Goal: Participate in discussion: Participate in discussion

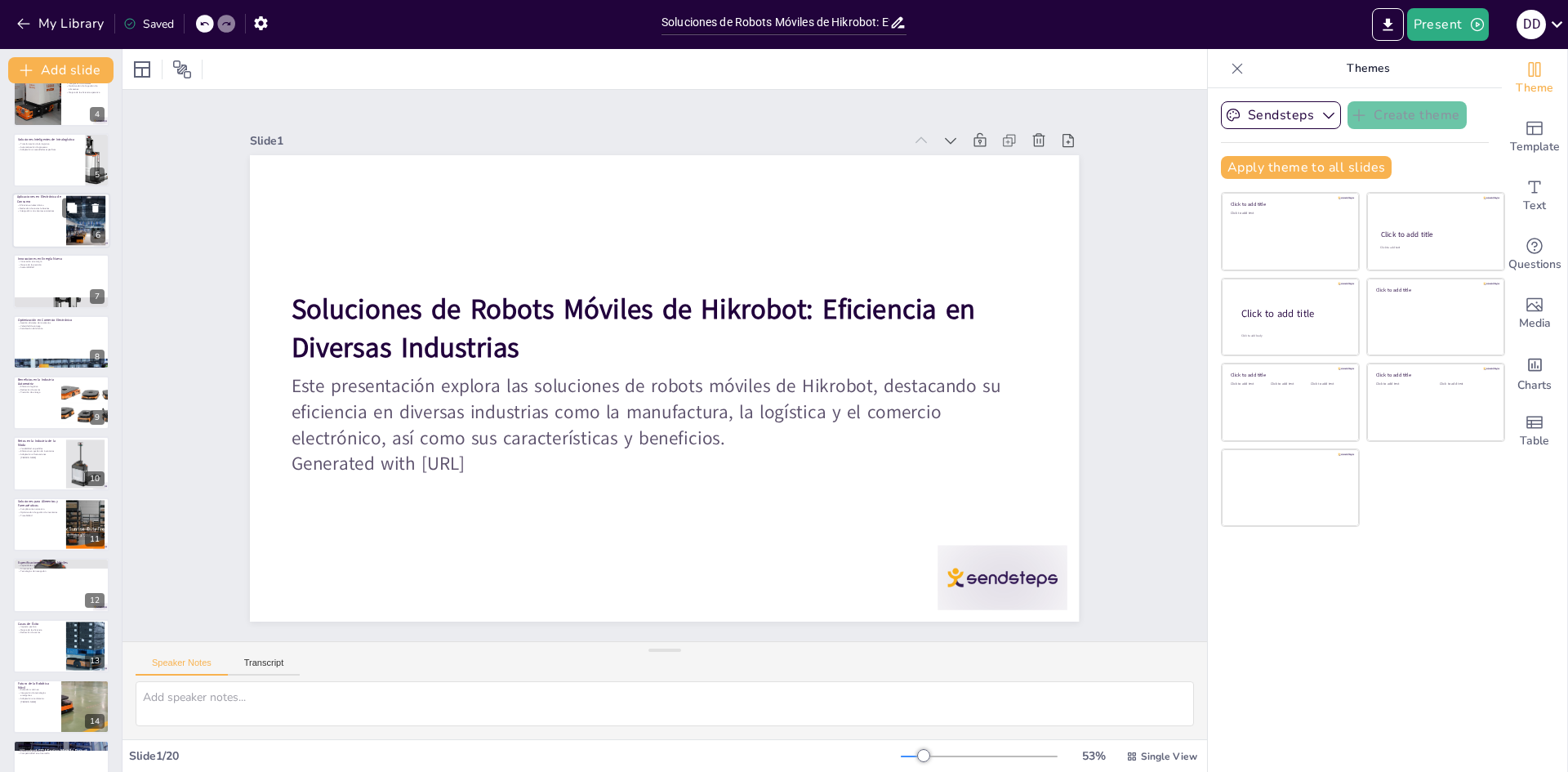
scroll to position [547, 0]
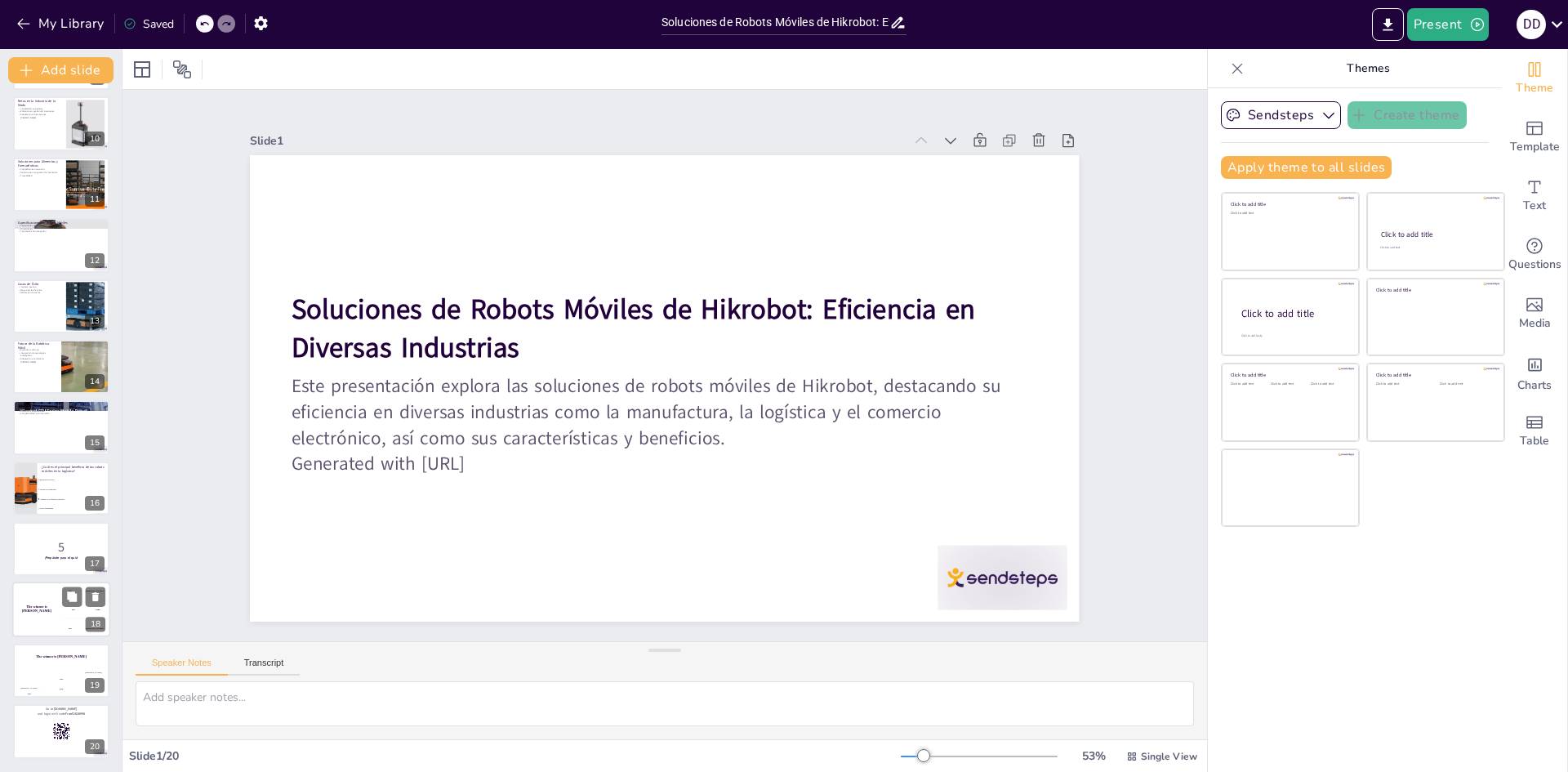
click at [51, 611] on h4 "The winner is [PERSON_NAME]" at bounding box center [36, 610] width 49 height 9
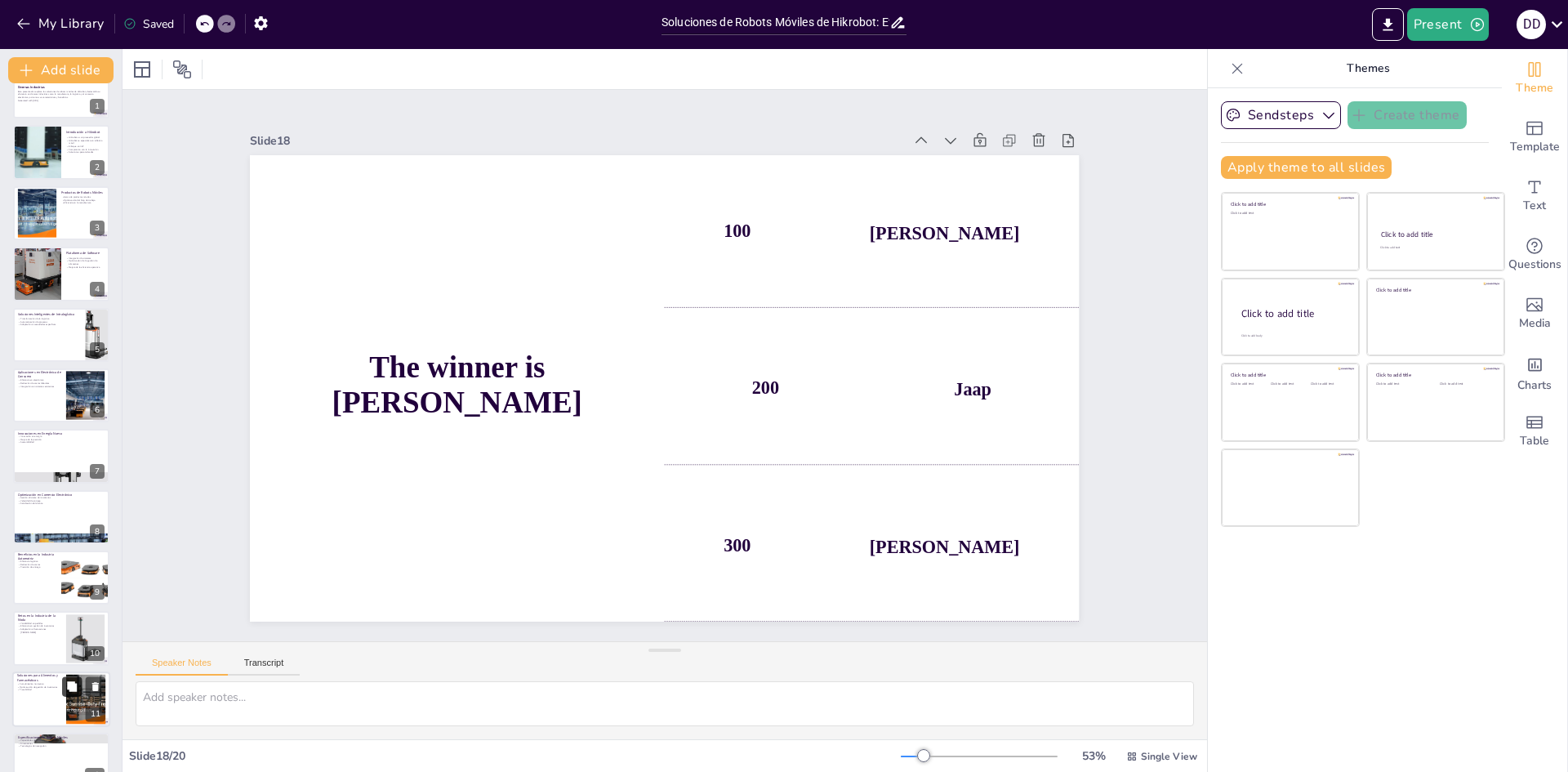
scroll to position [0, 0]
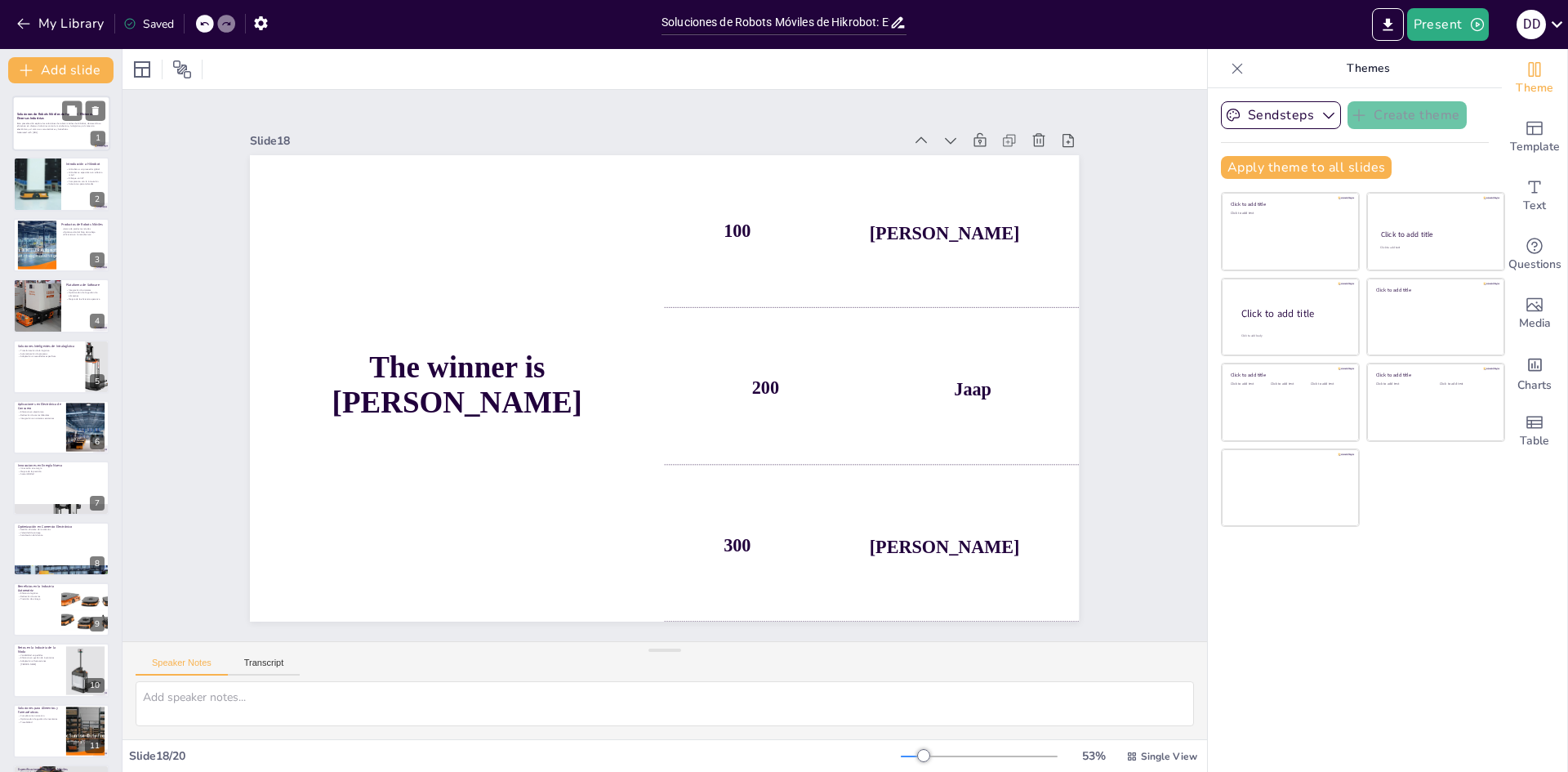
click at [71, 124] on p "Este presentación explora las soluciones de robots móviles de Hikrobot, destaca…" at bounding box center [61, 126] width 88 height 9
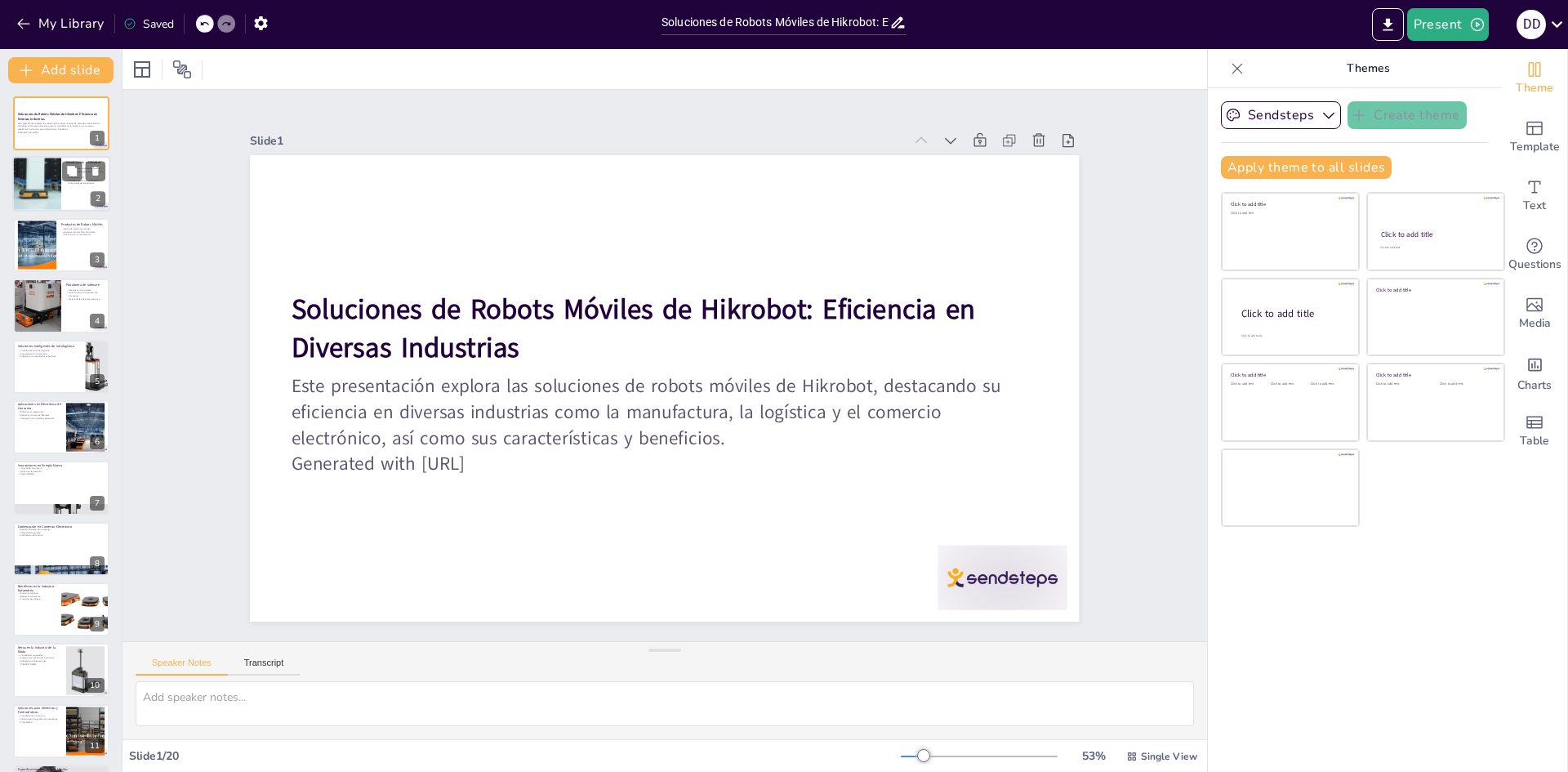
click at [43, 187] on div at bounding box center [37, 184] width 55 height 56
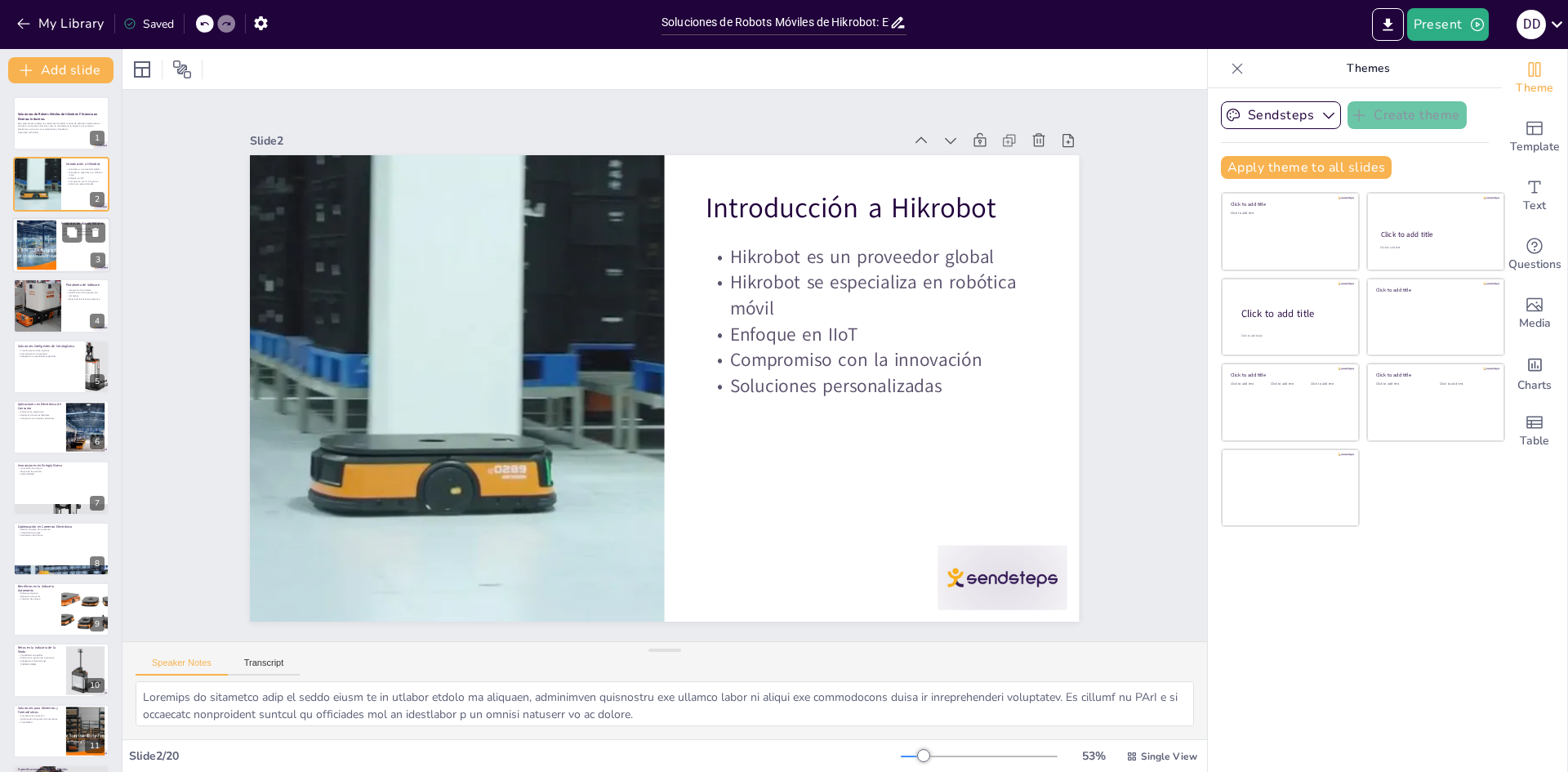
click at [45, 233] on div at bounding box center [36, 244] width 88 height 50
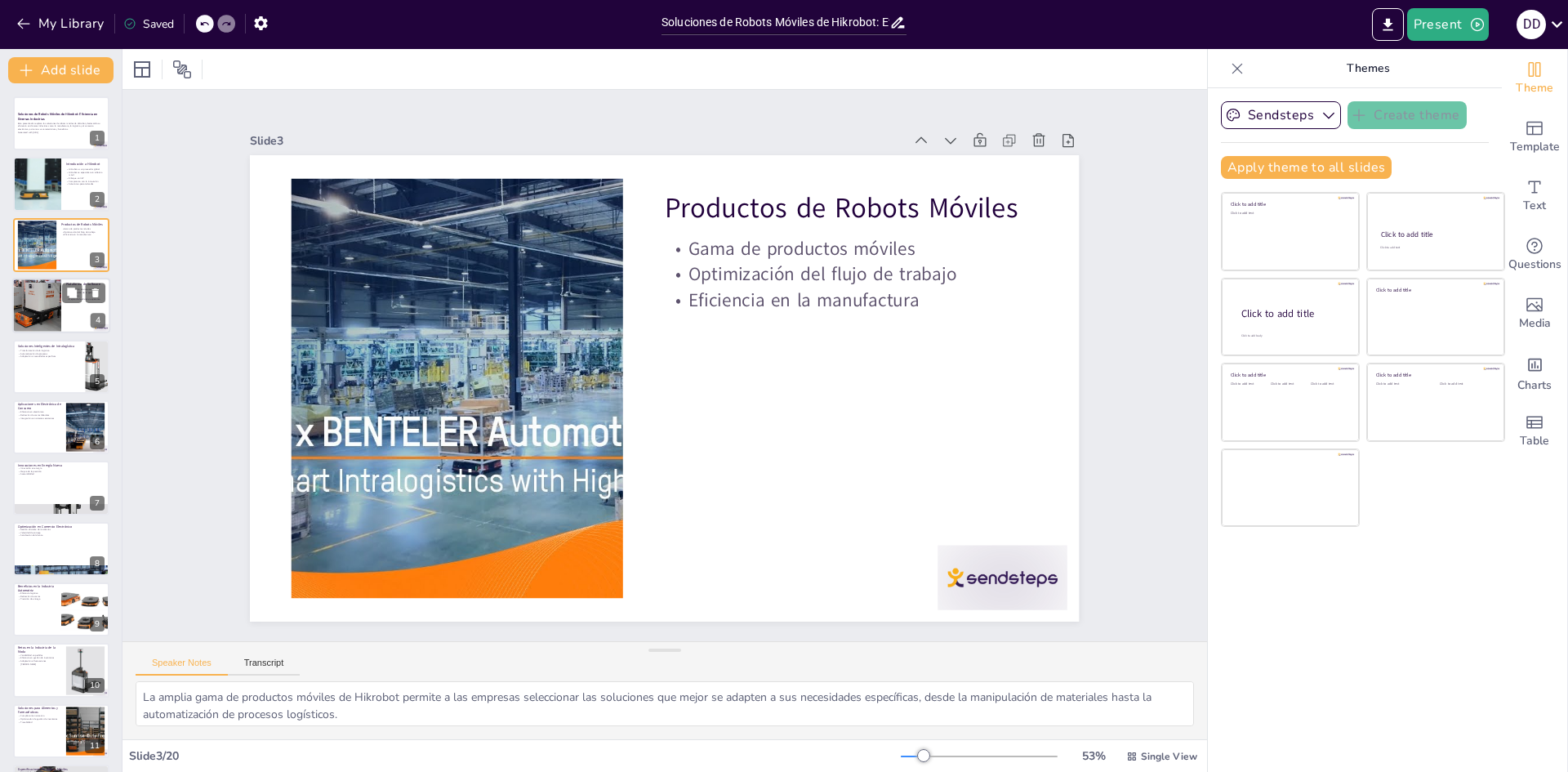
click at [55, 309] on div at bounding box center [37, 305] width 98 height 56
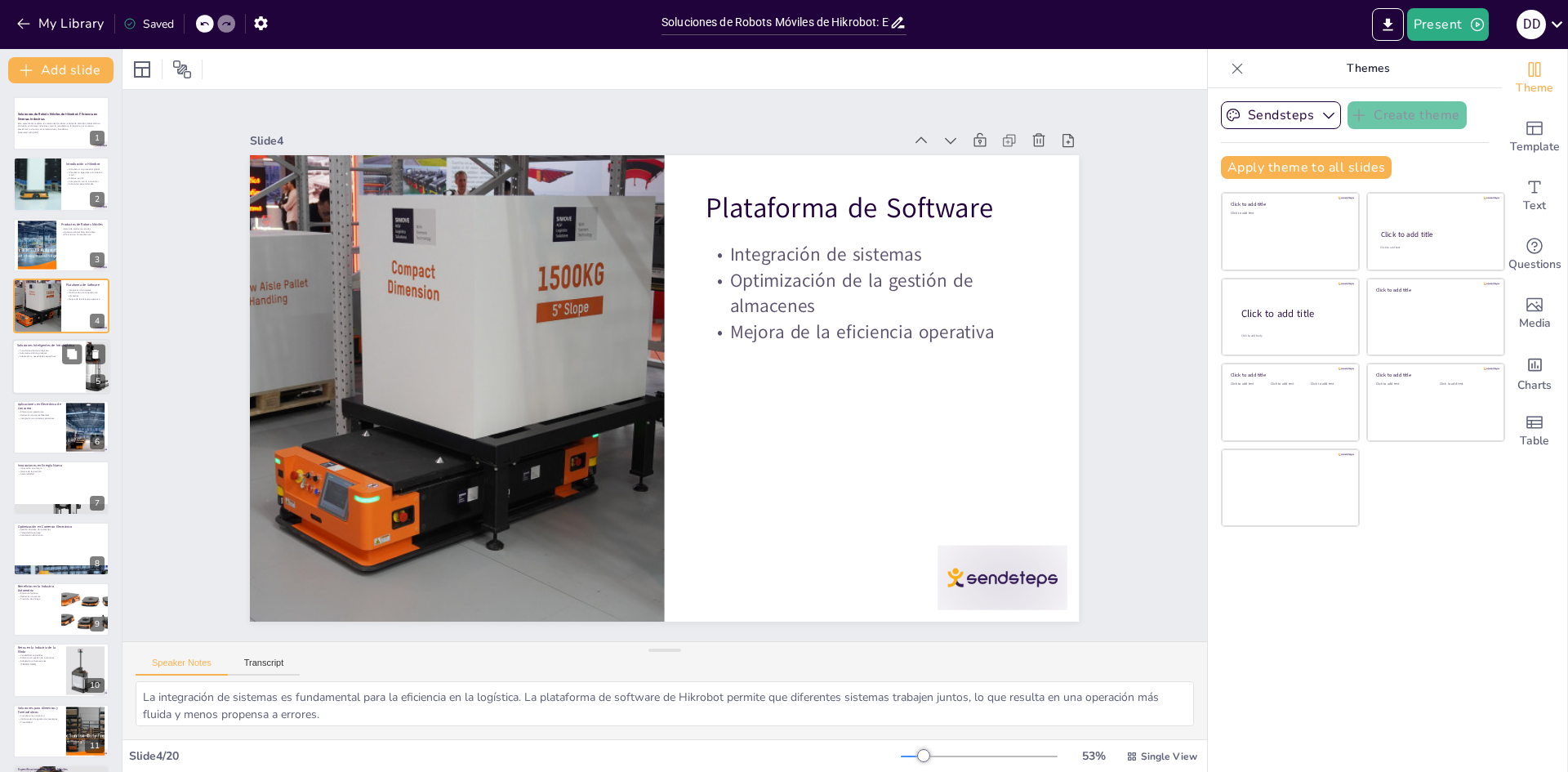
click at [57, 351] on p "Automatización de procesos" at bounding box center [49, 353] width 64 height 3
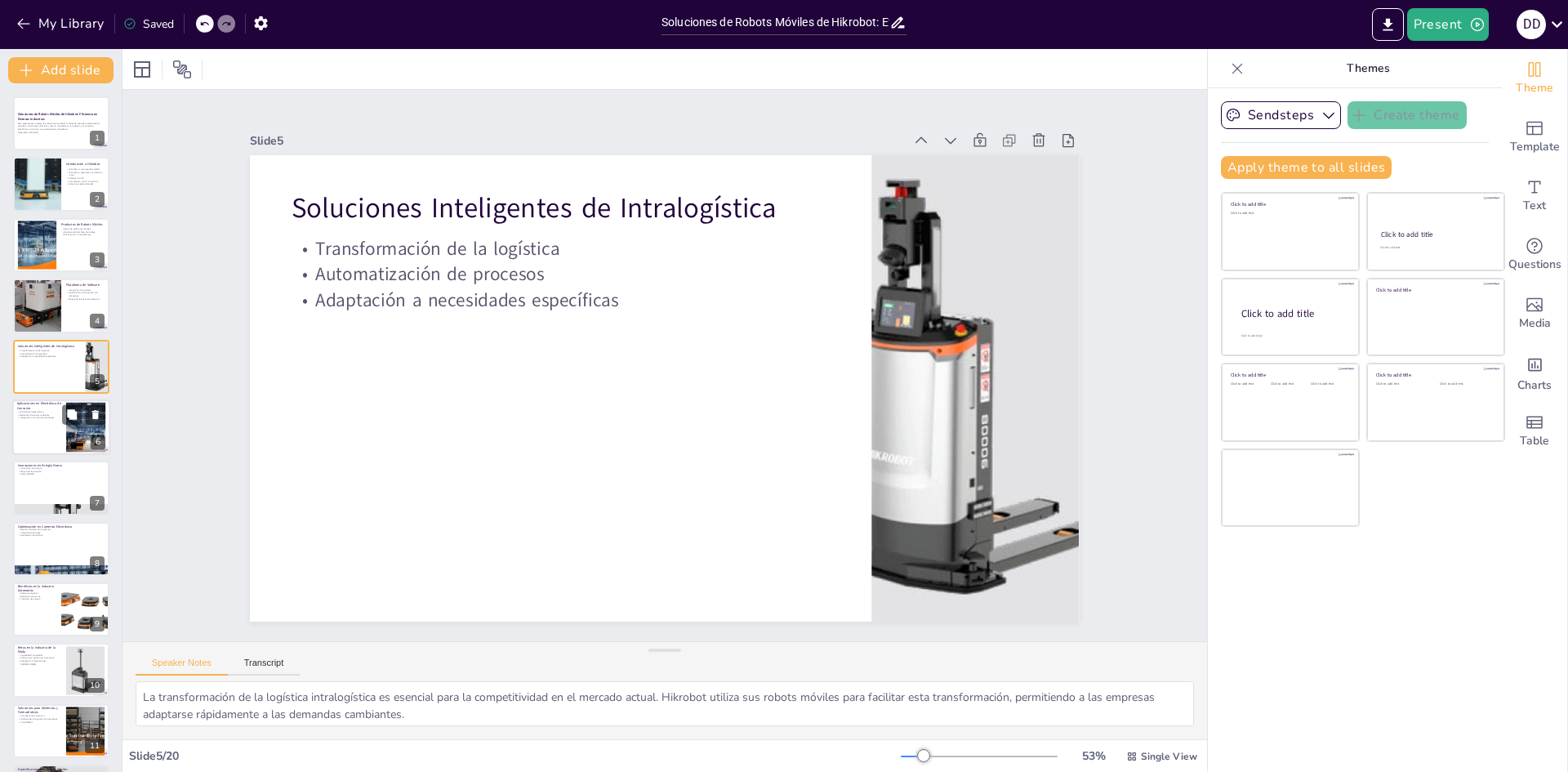
click at [36, 424] on div at bounding box center [61, 427] width 98 height 56
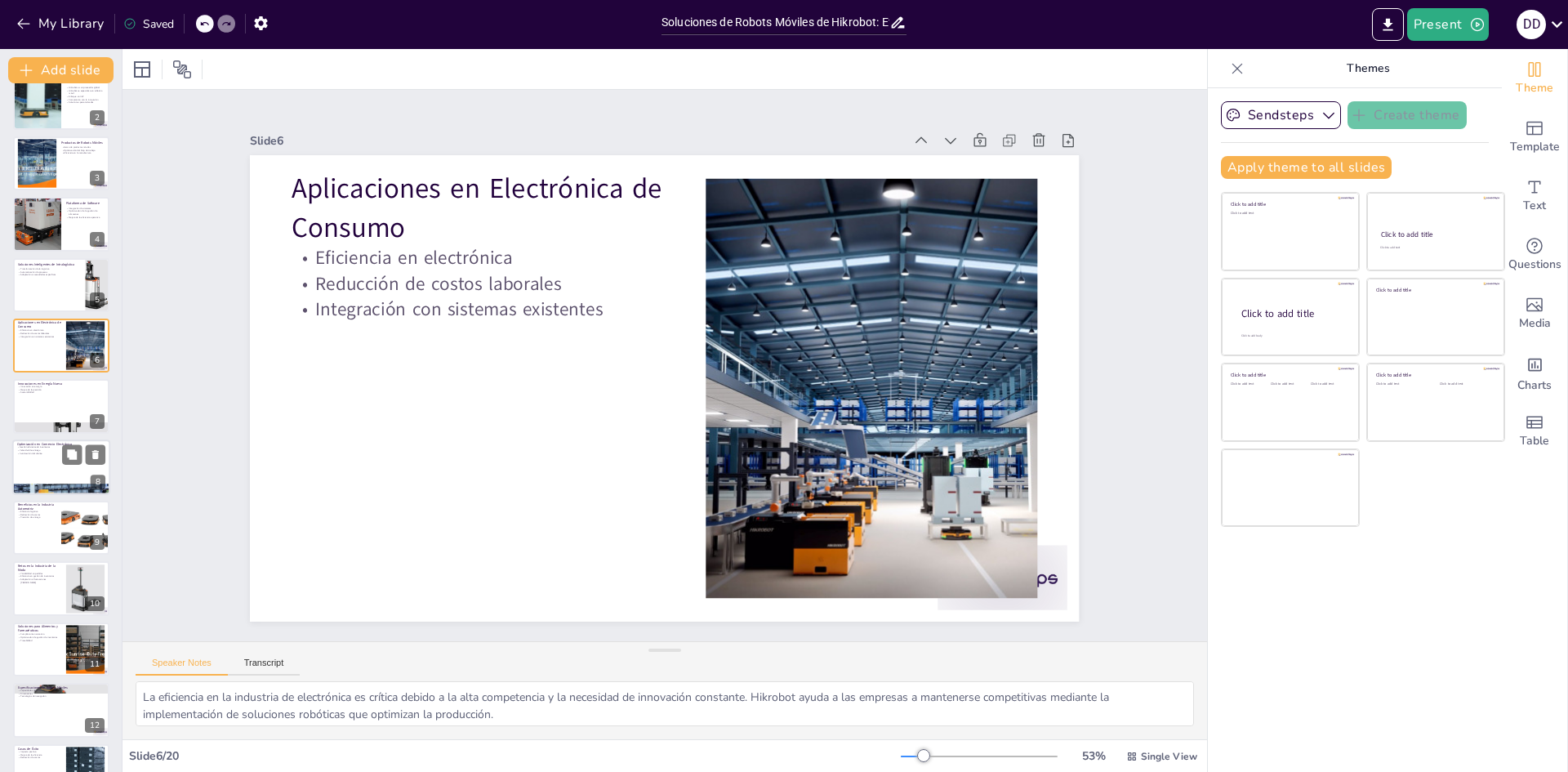
click at [52, 446] on p "Gestión eficiente de inventarios" at bounding box center [61, 447] width 88 height 3
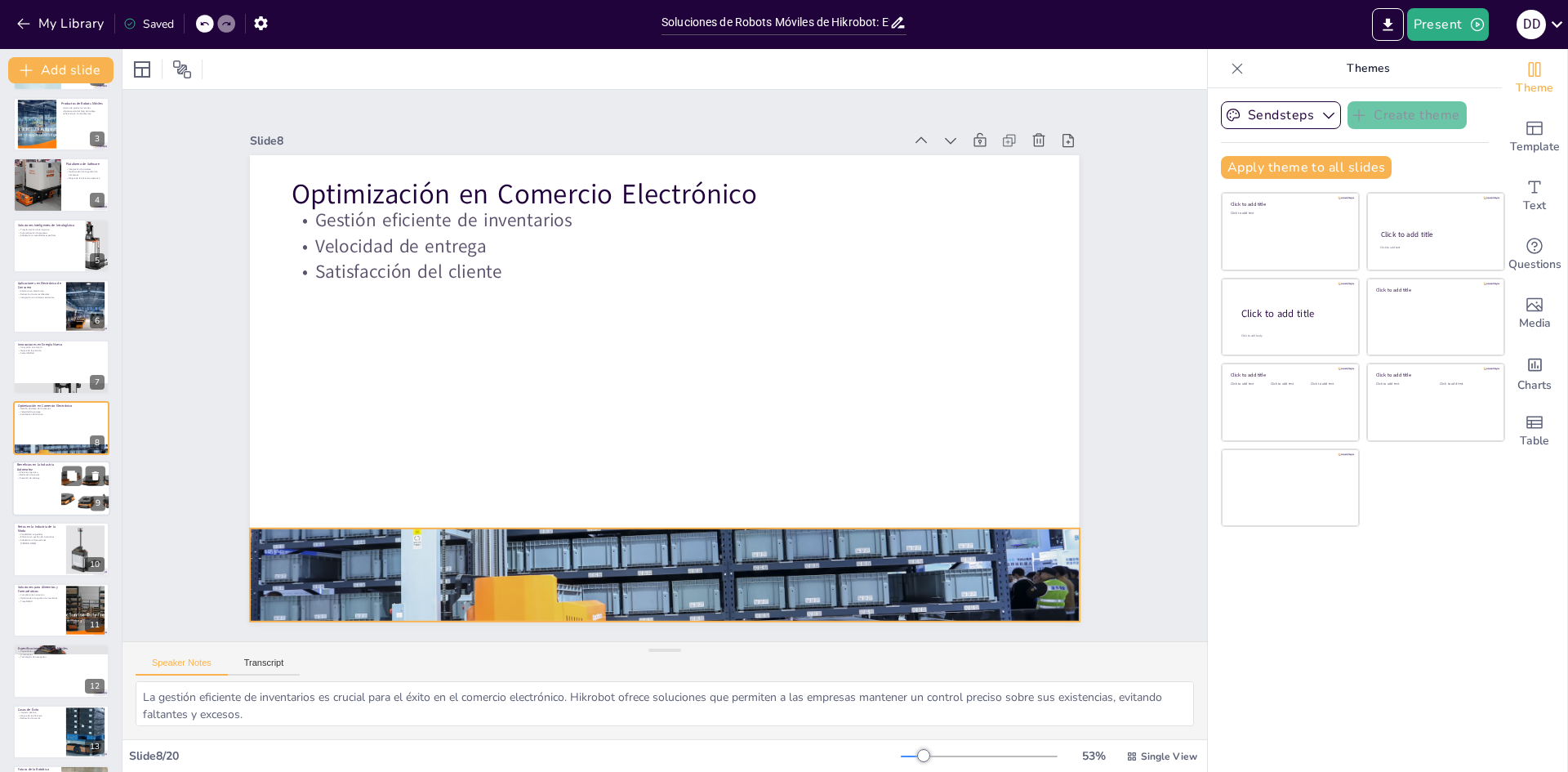
checkbox input "true"
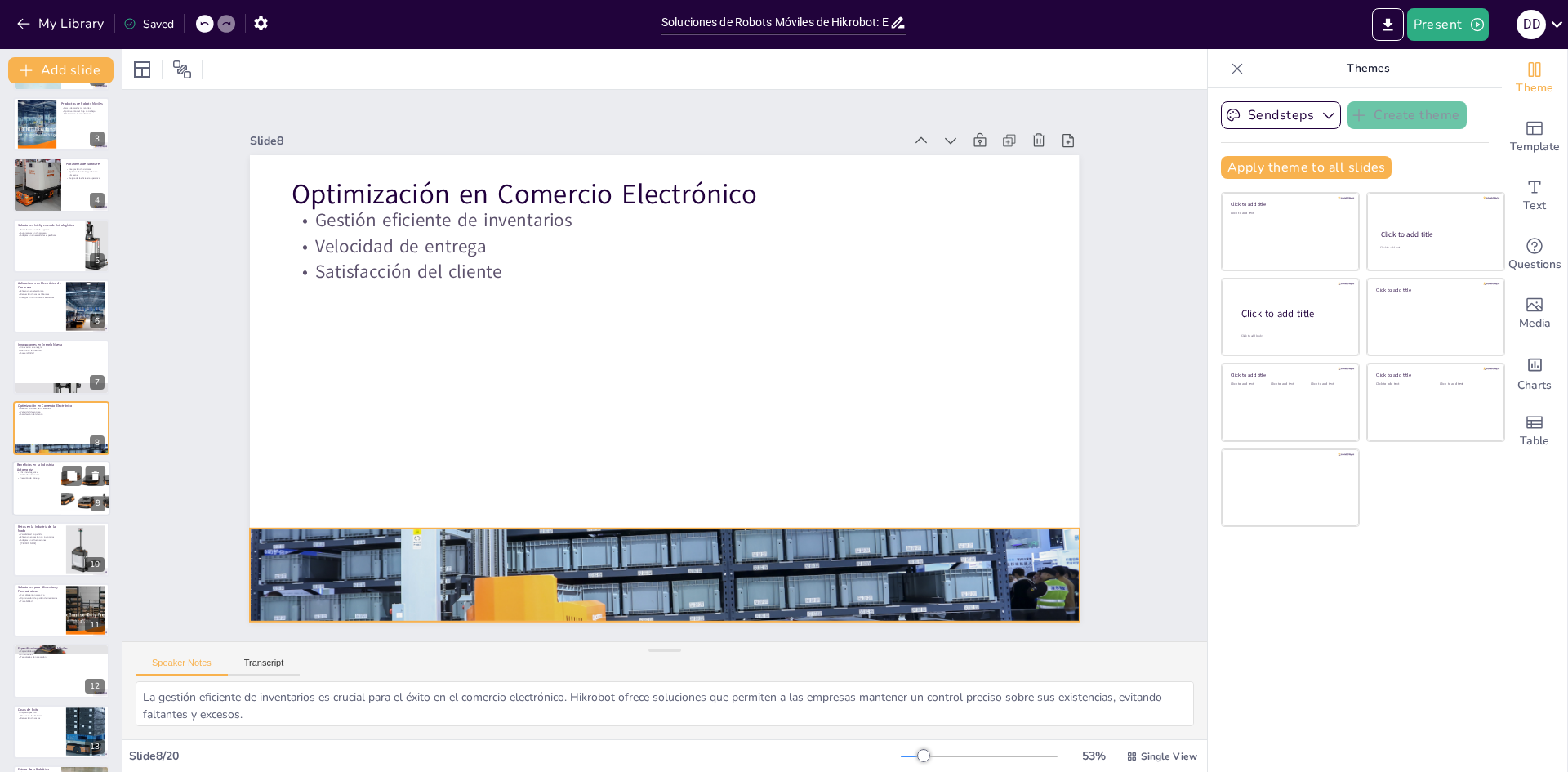
checkbox input "true"
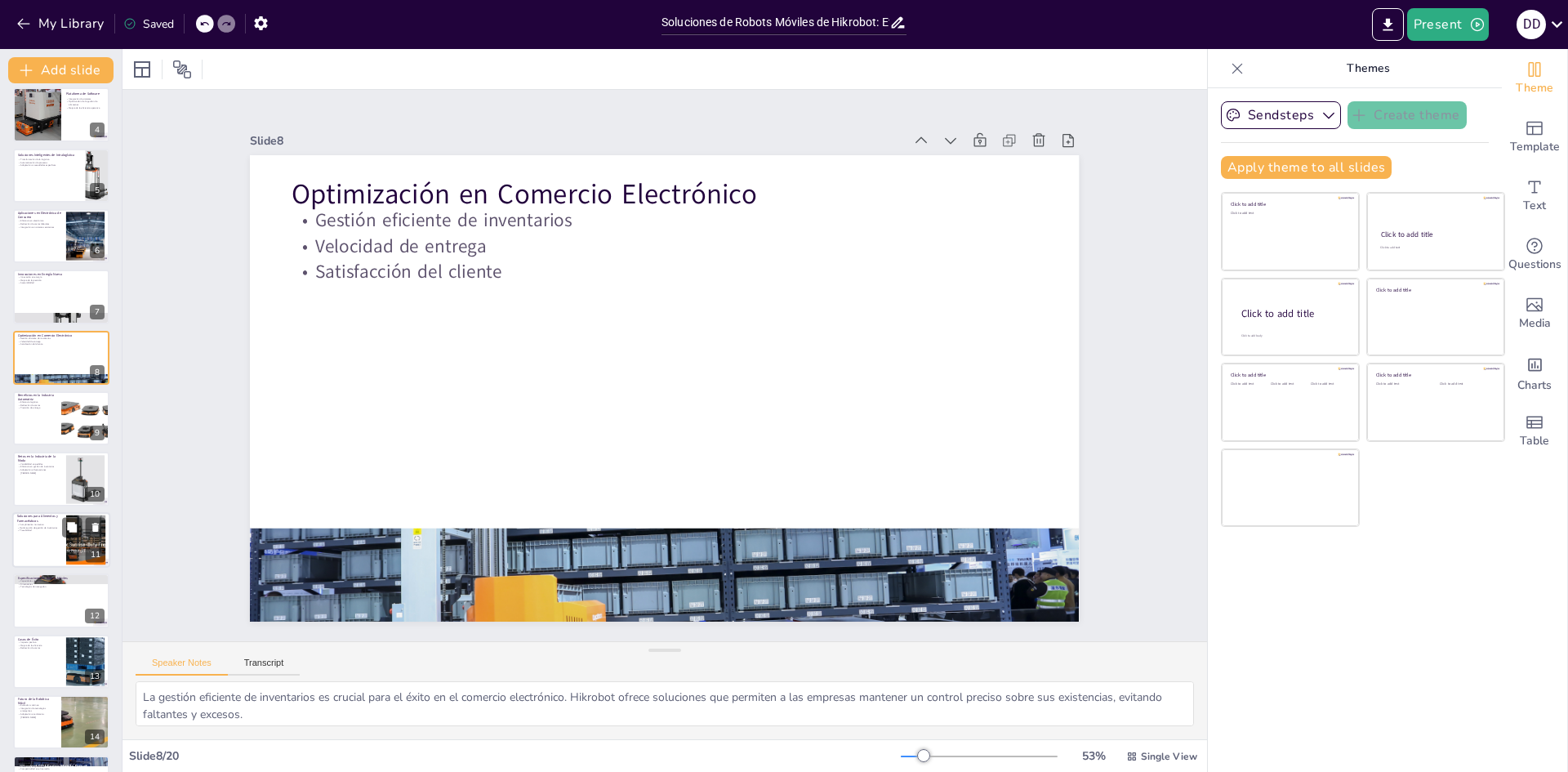
checkbox input "true"
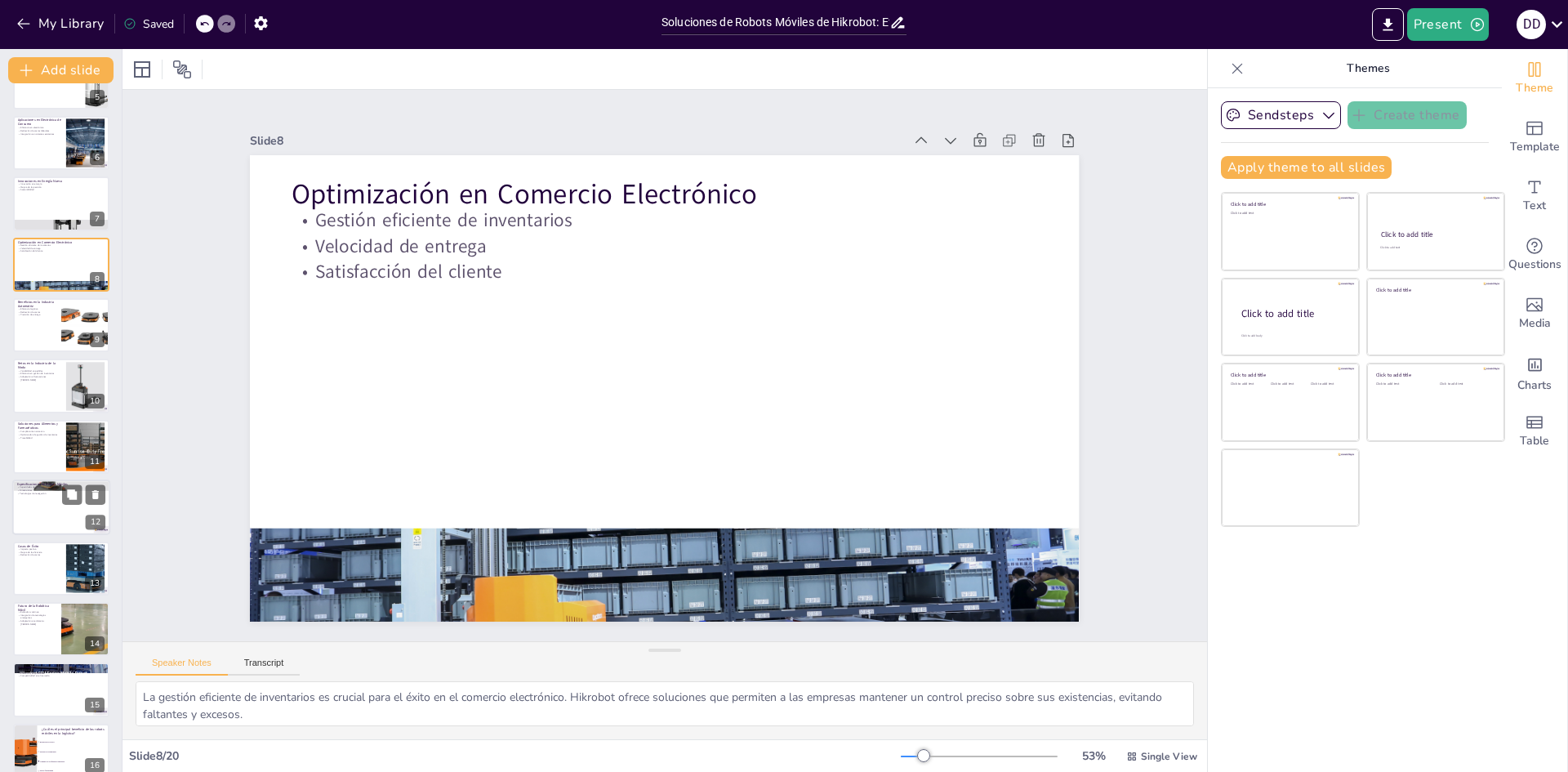
checkbox input "true"
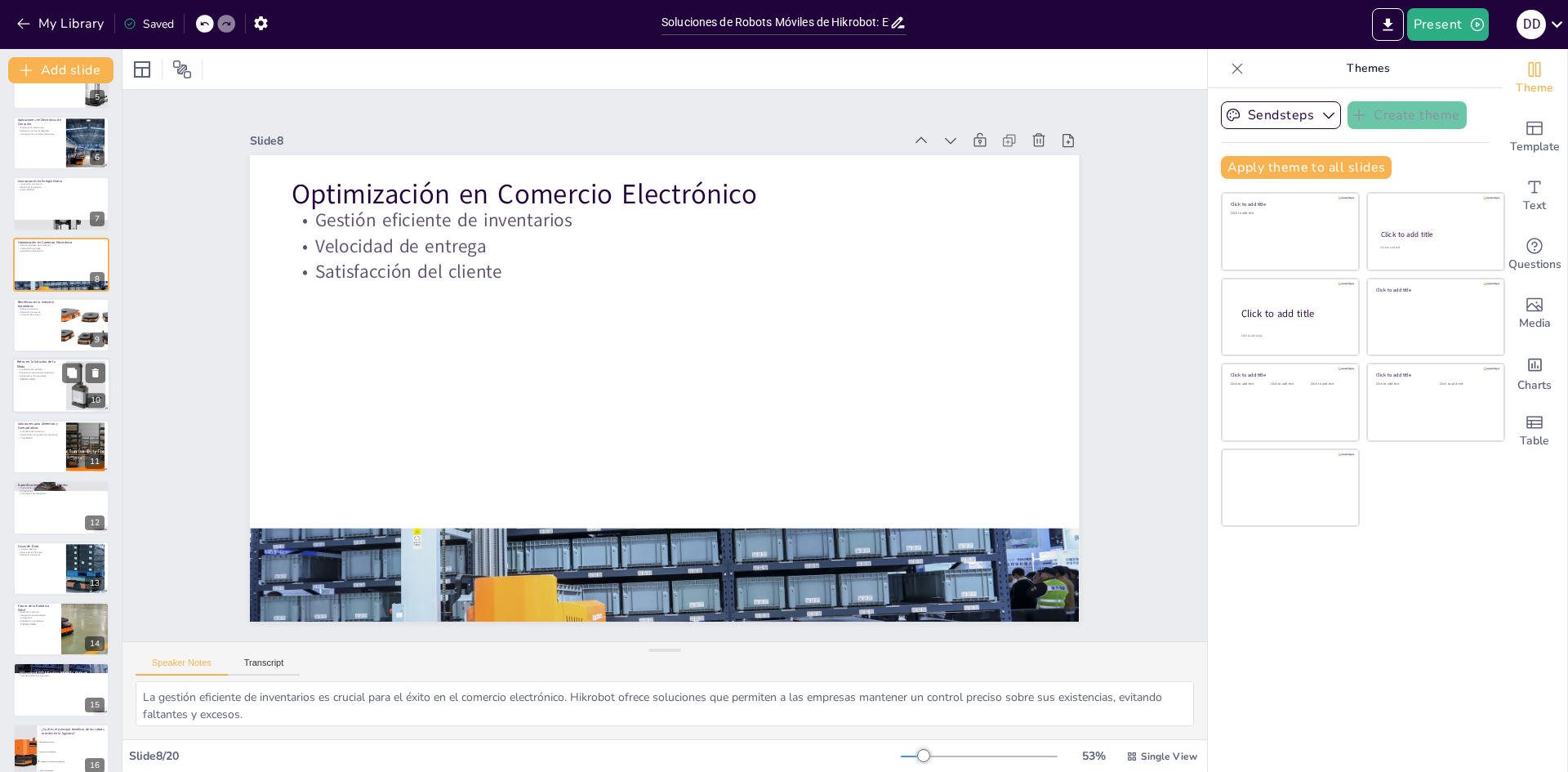
checkbox input "true"
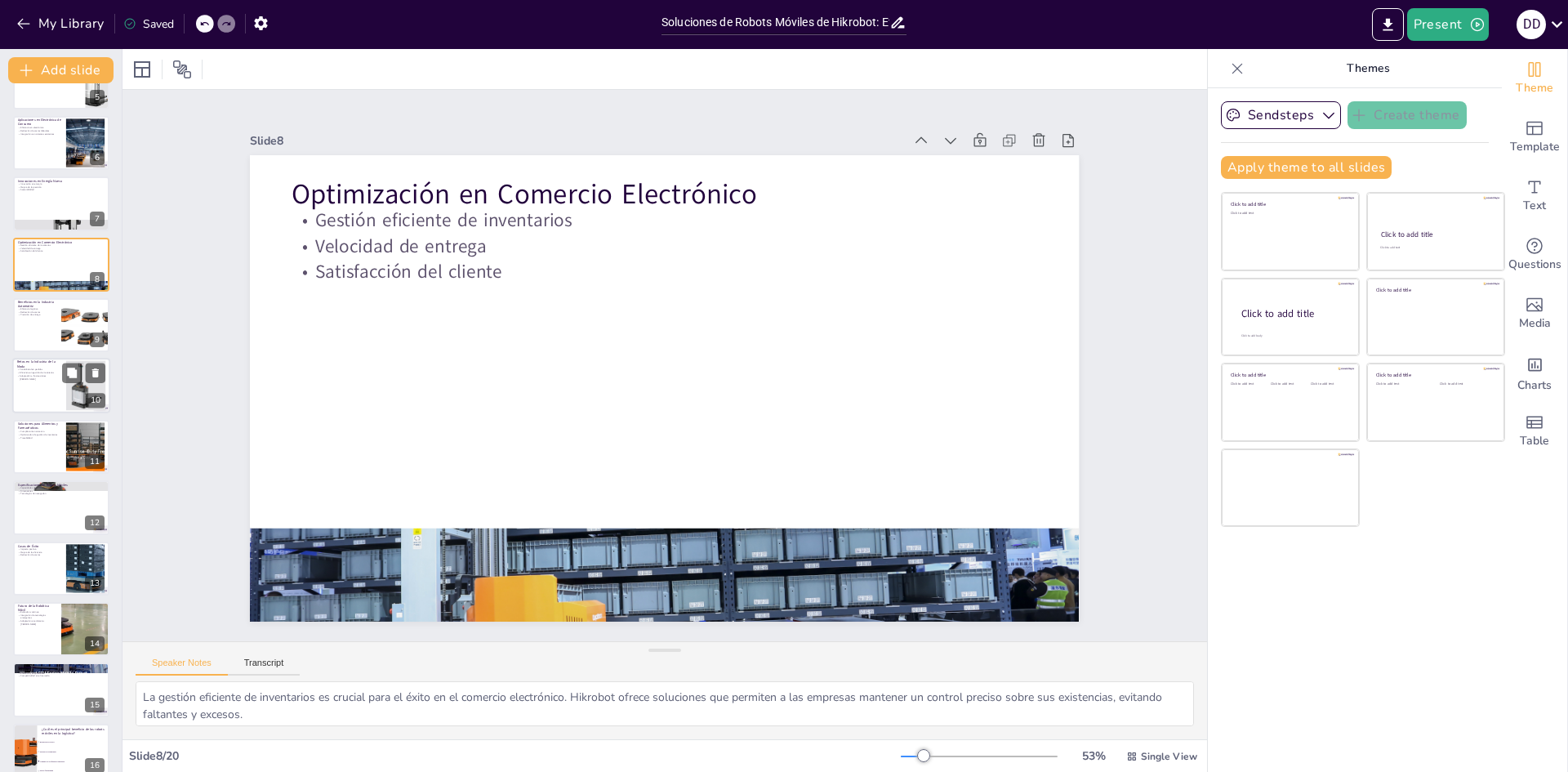
checkbox input "true"
click at [56, 389] on div at bounding box center [61, 386] width 98 height 56
checkbox input "true"
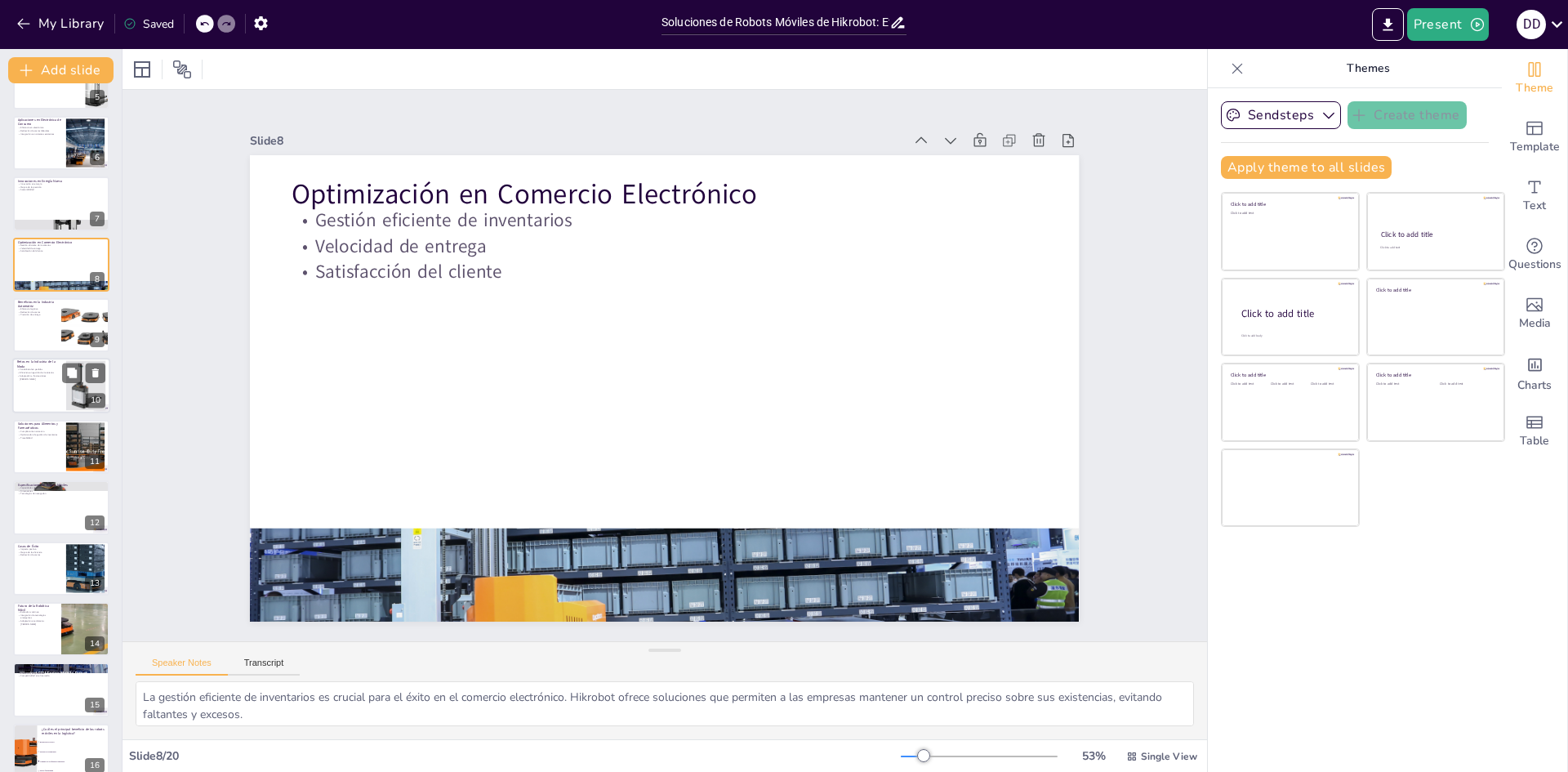
scroll to position [243, 0]
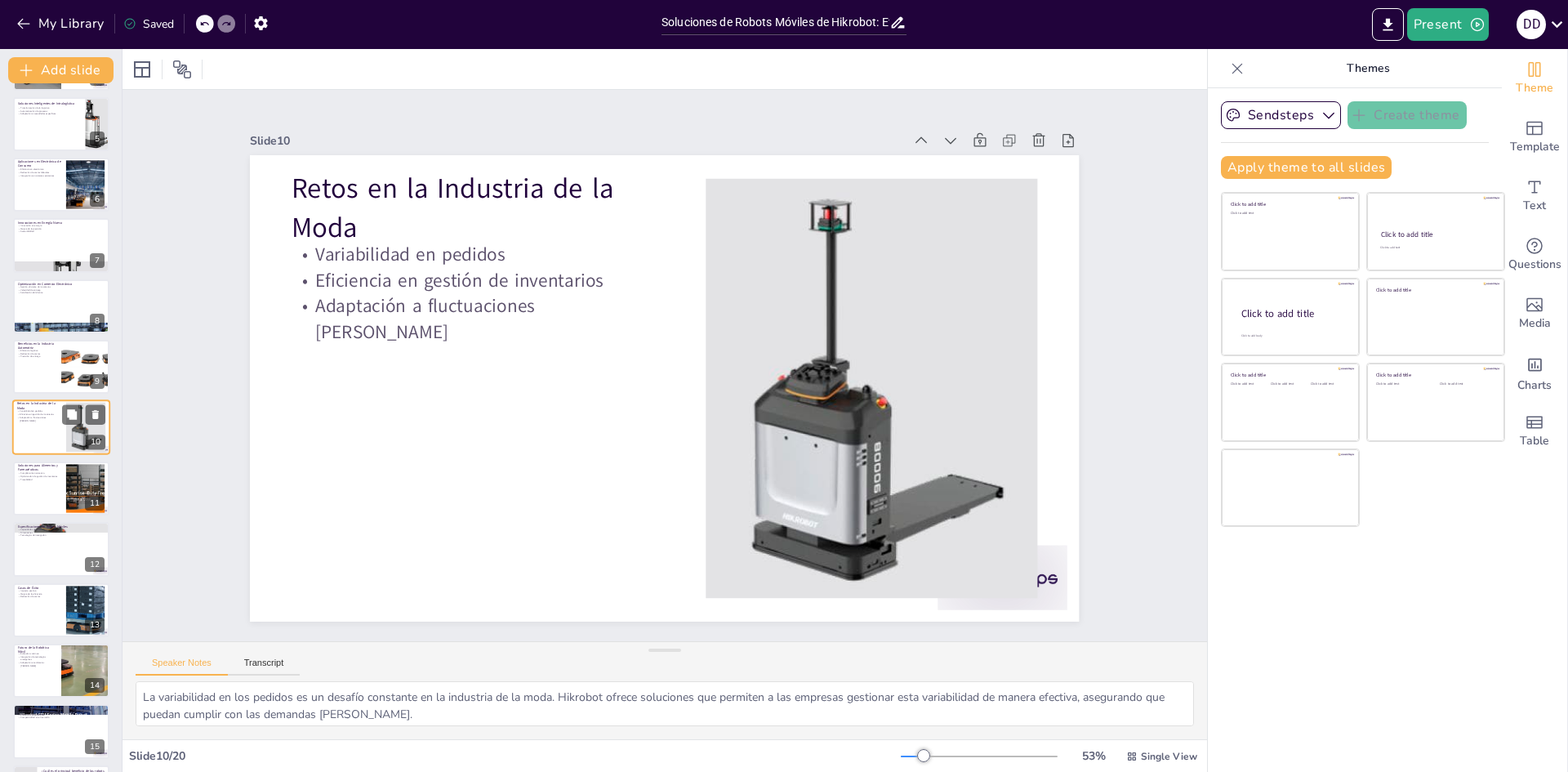
checkbox input "true"
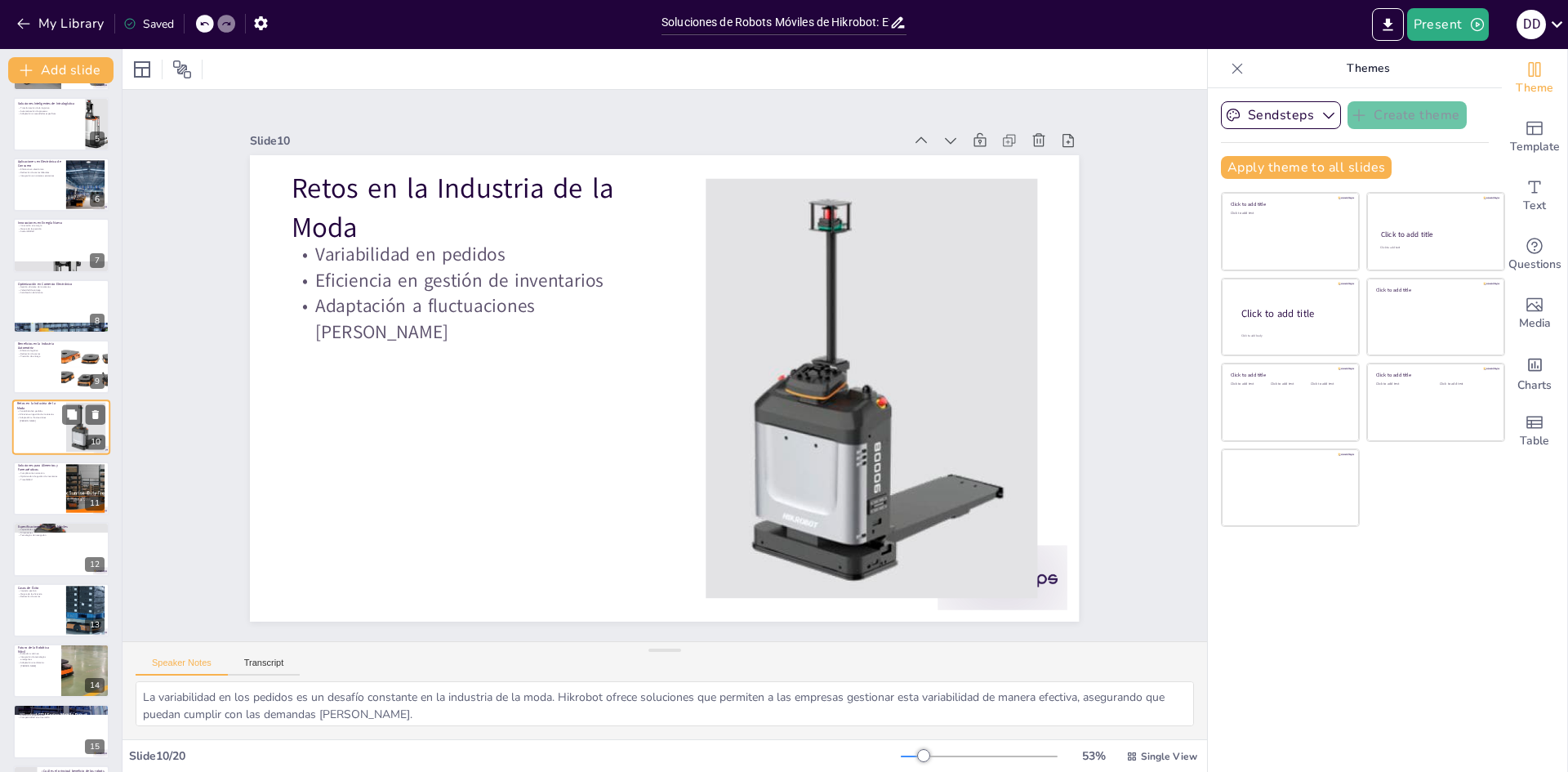
checkbox input "true"
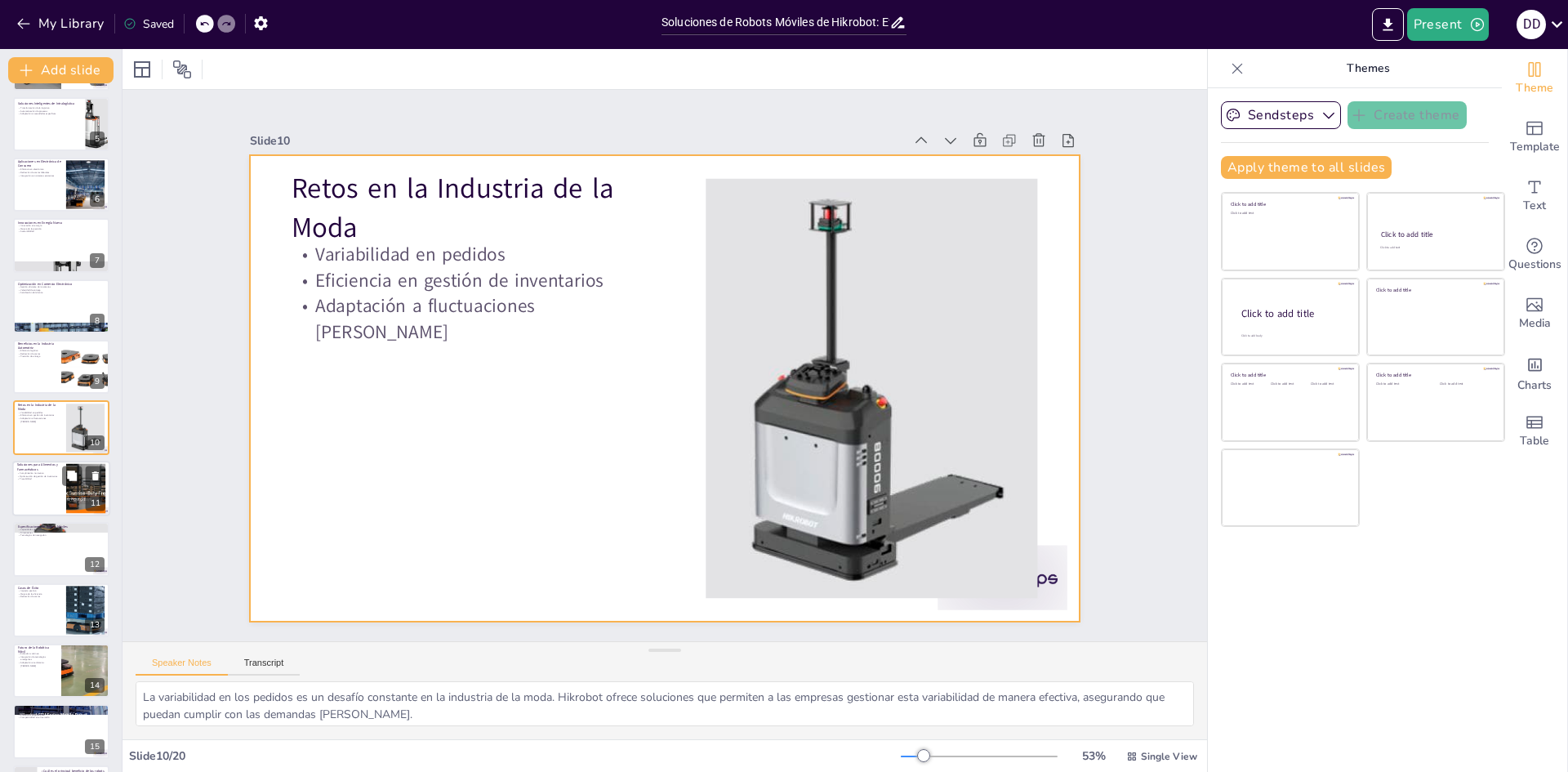
checkbox input "true"
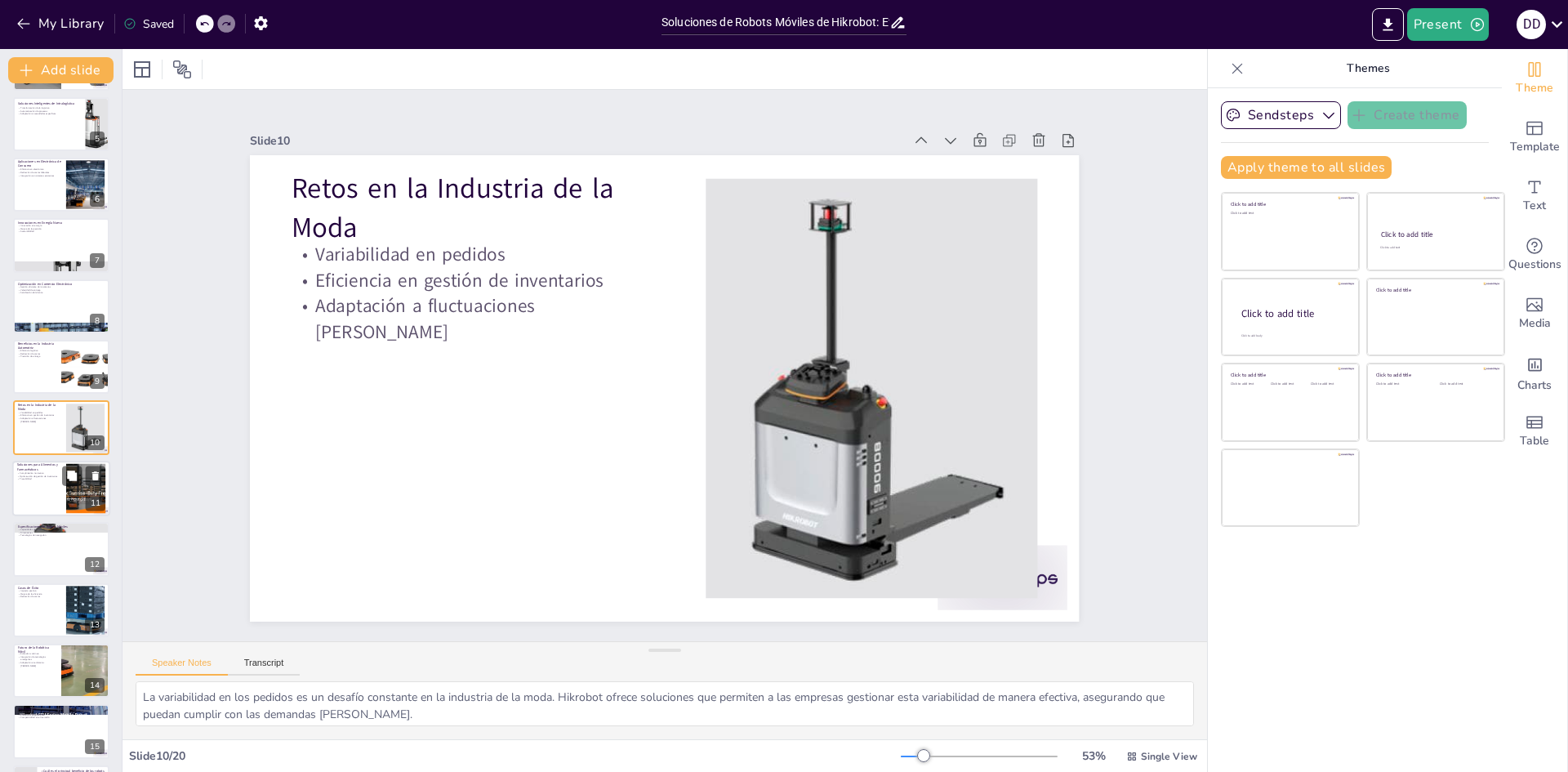
click at [39, 497] on div at bounding box center [61, 488] width 98 height 56
checkbox input "true"
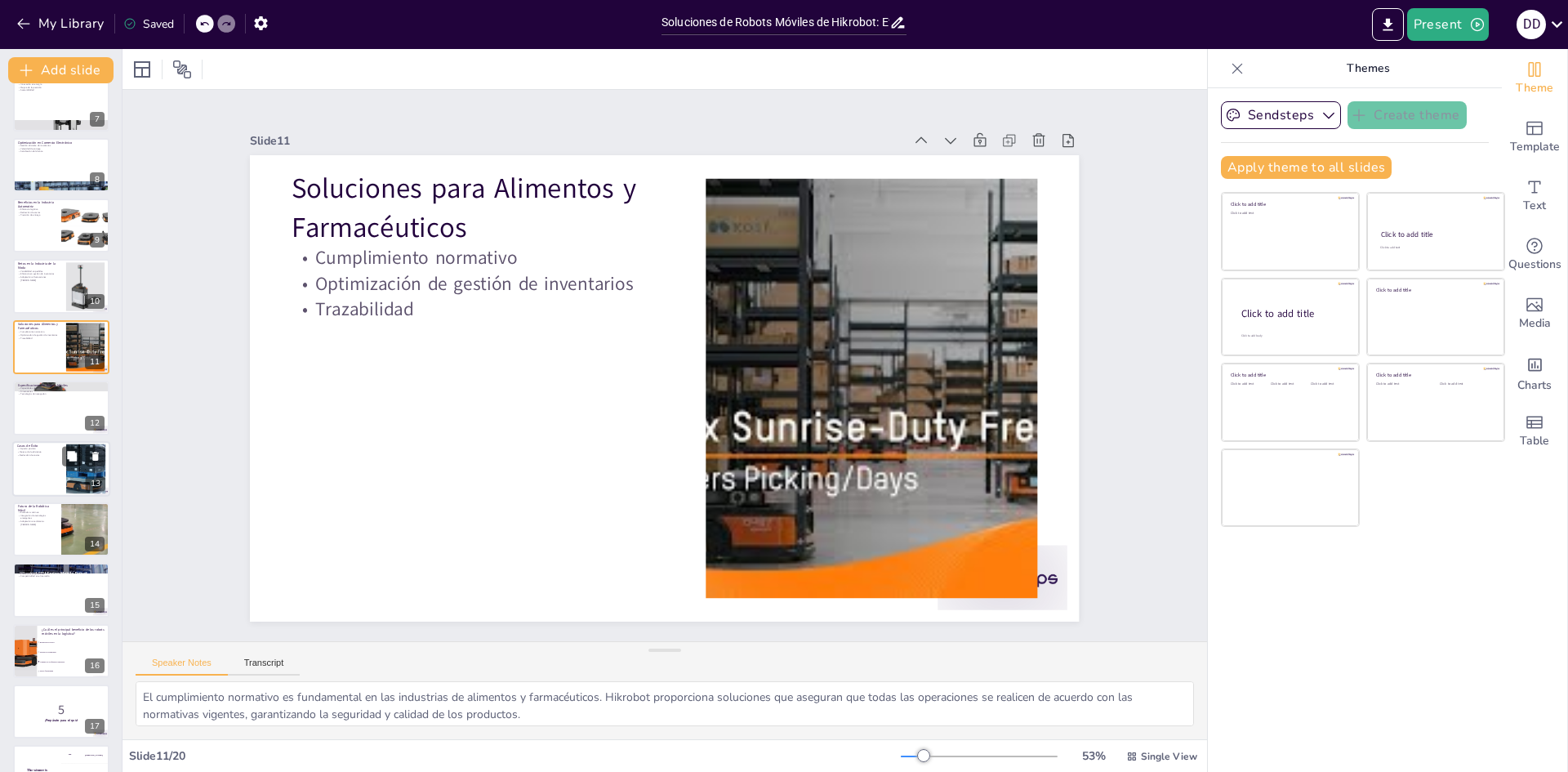
checkbox input "true"
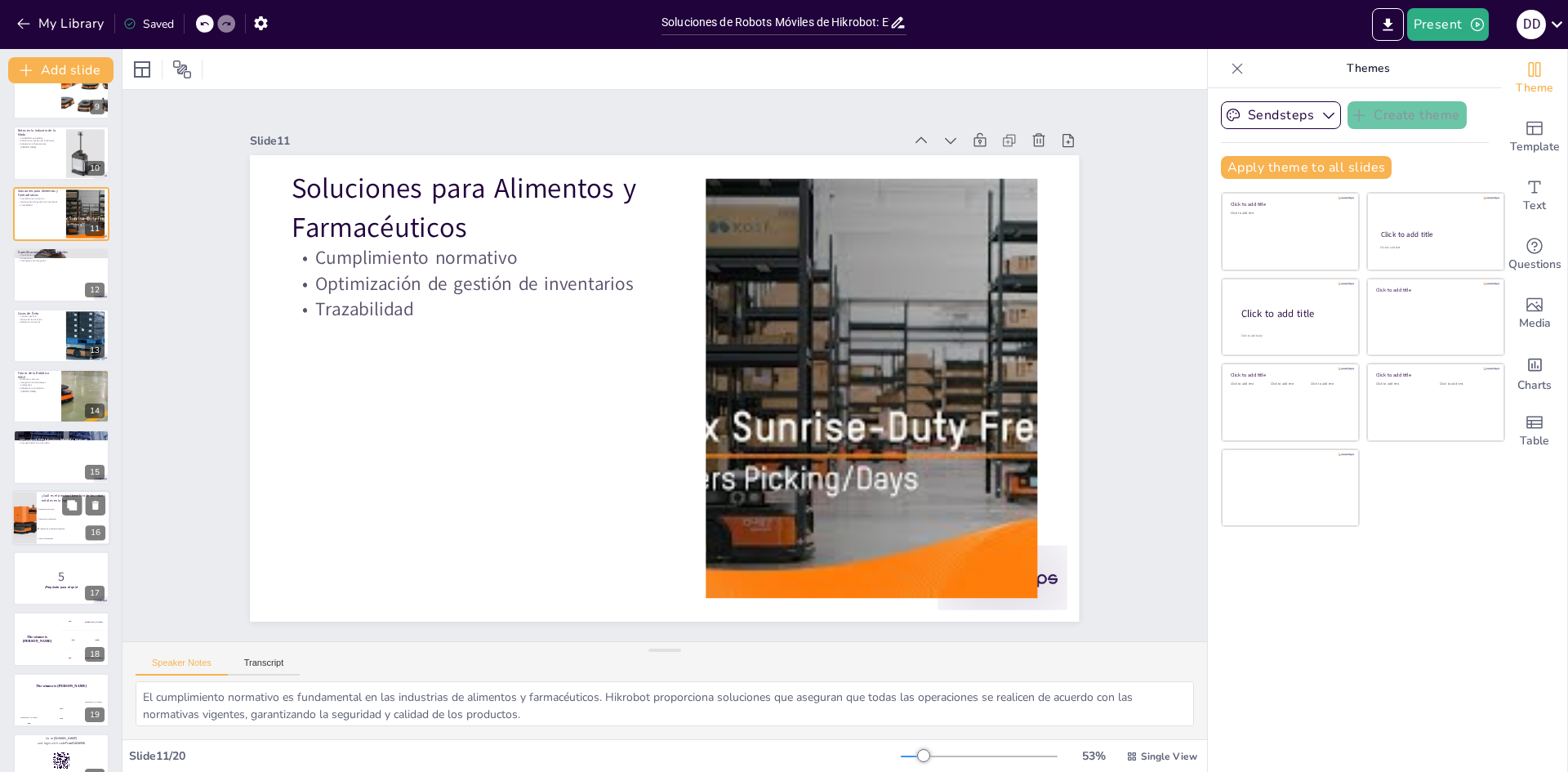
checkbox input "true"
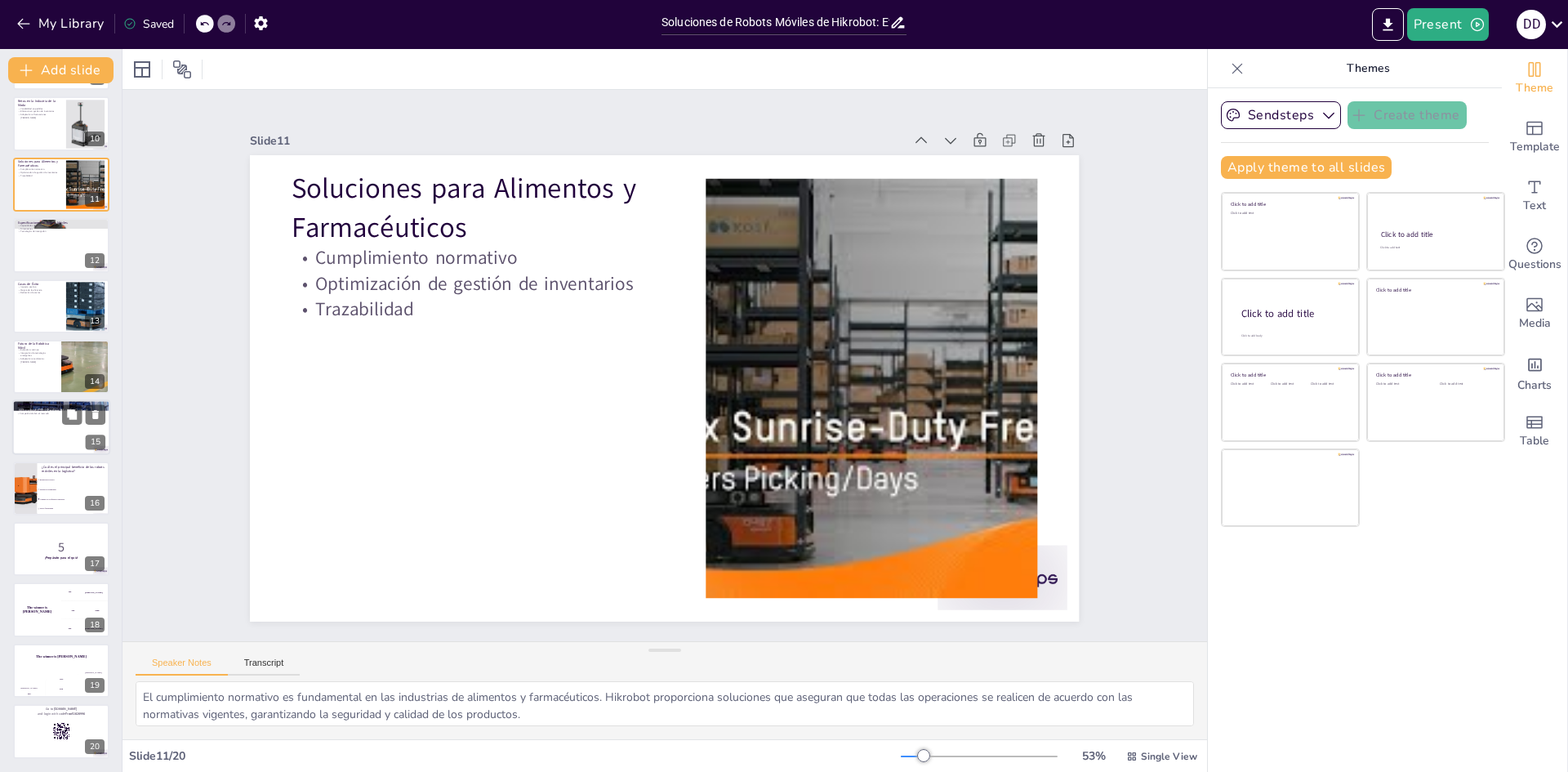
checkbox input "true"
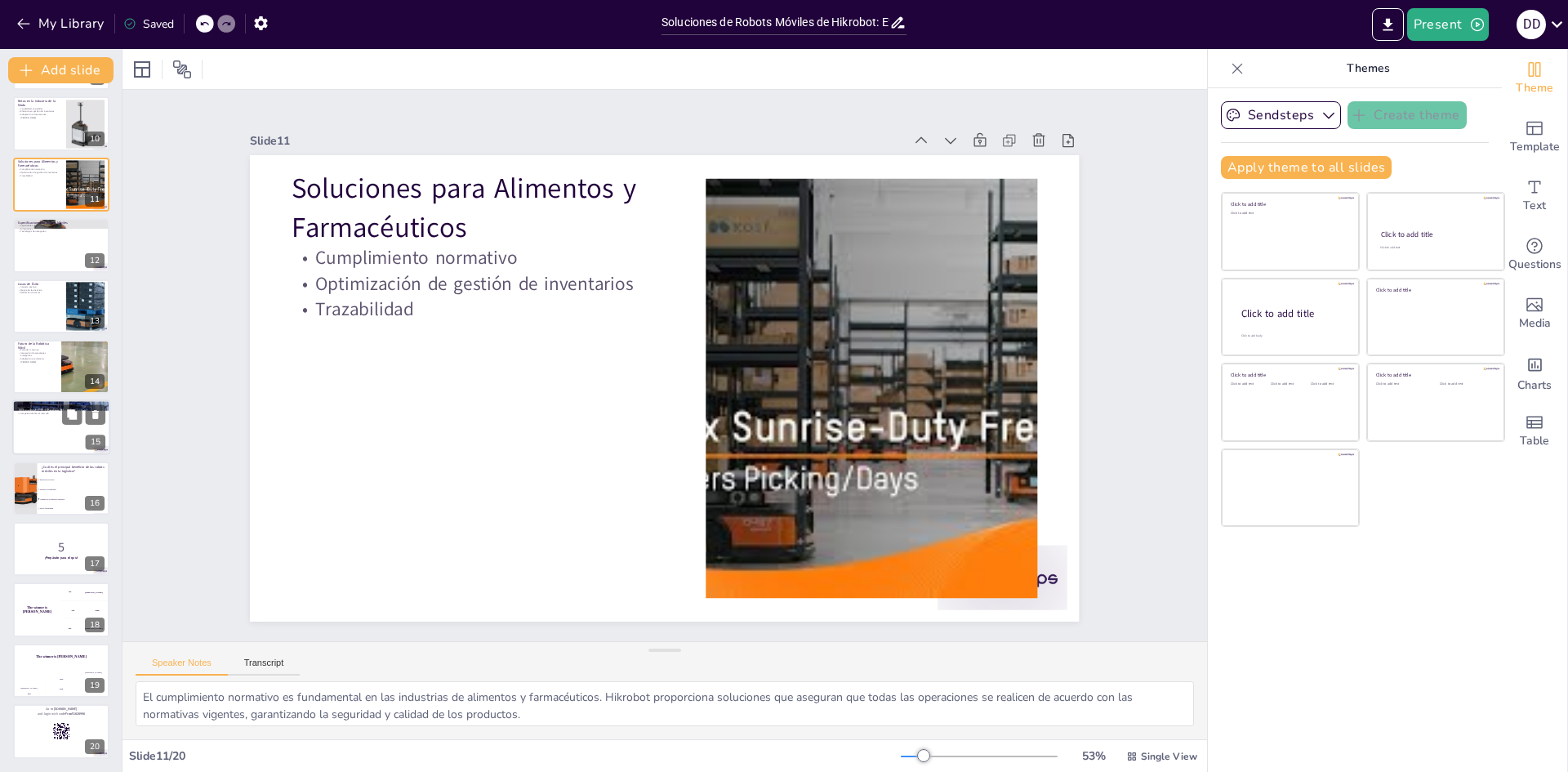
checkbox input "true"
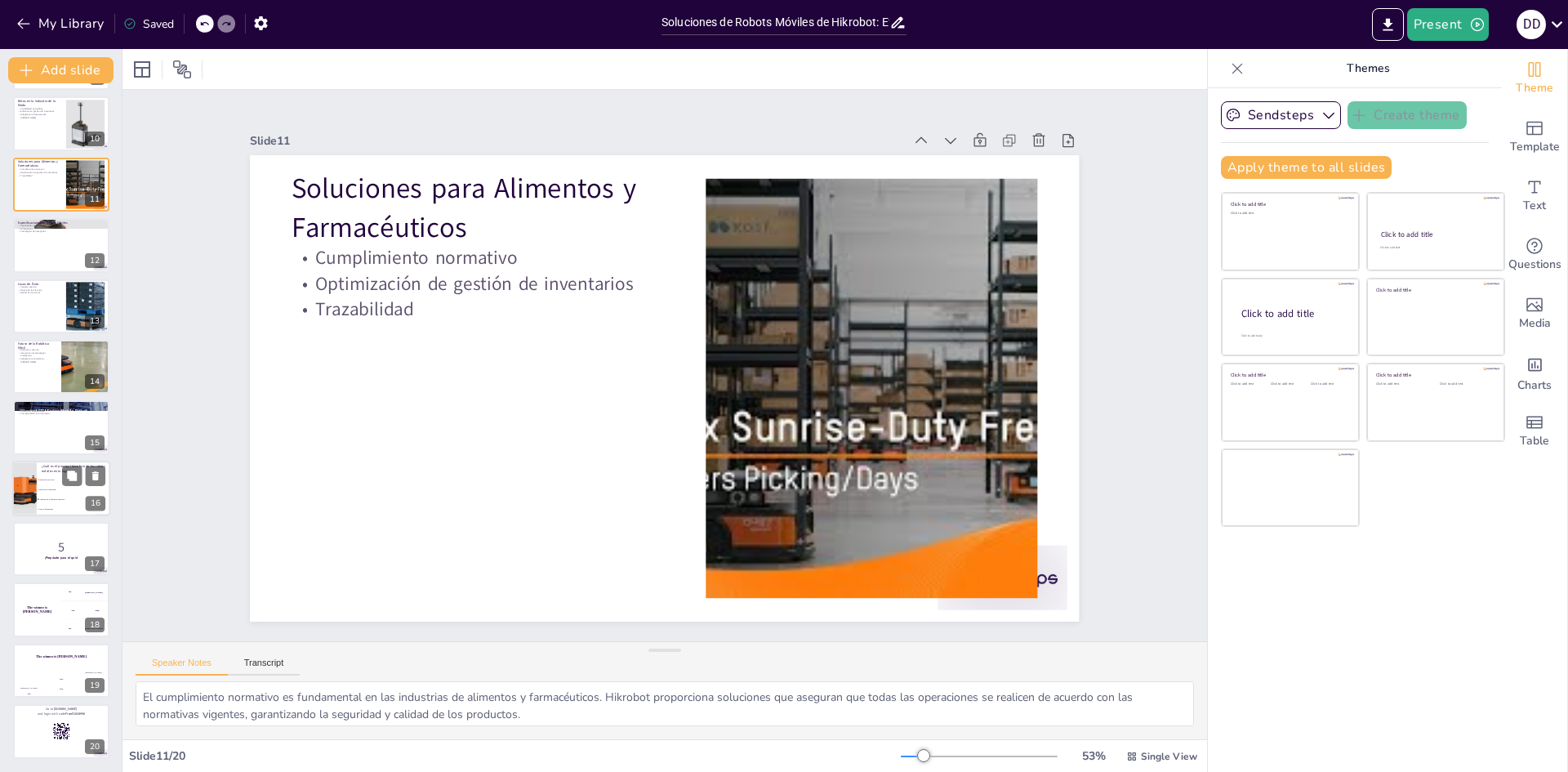
click at [30, 488] on div at bounding box center [24, 488] width 55 height 56
checkbox input "true"
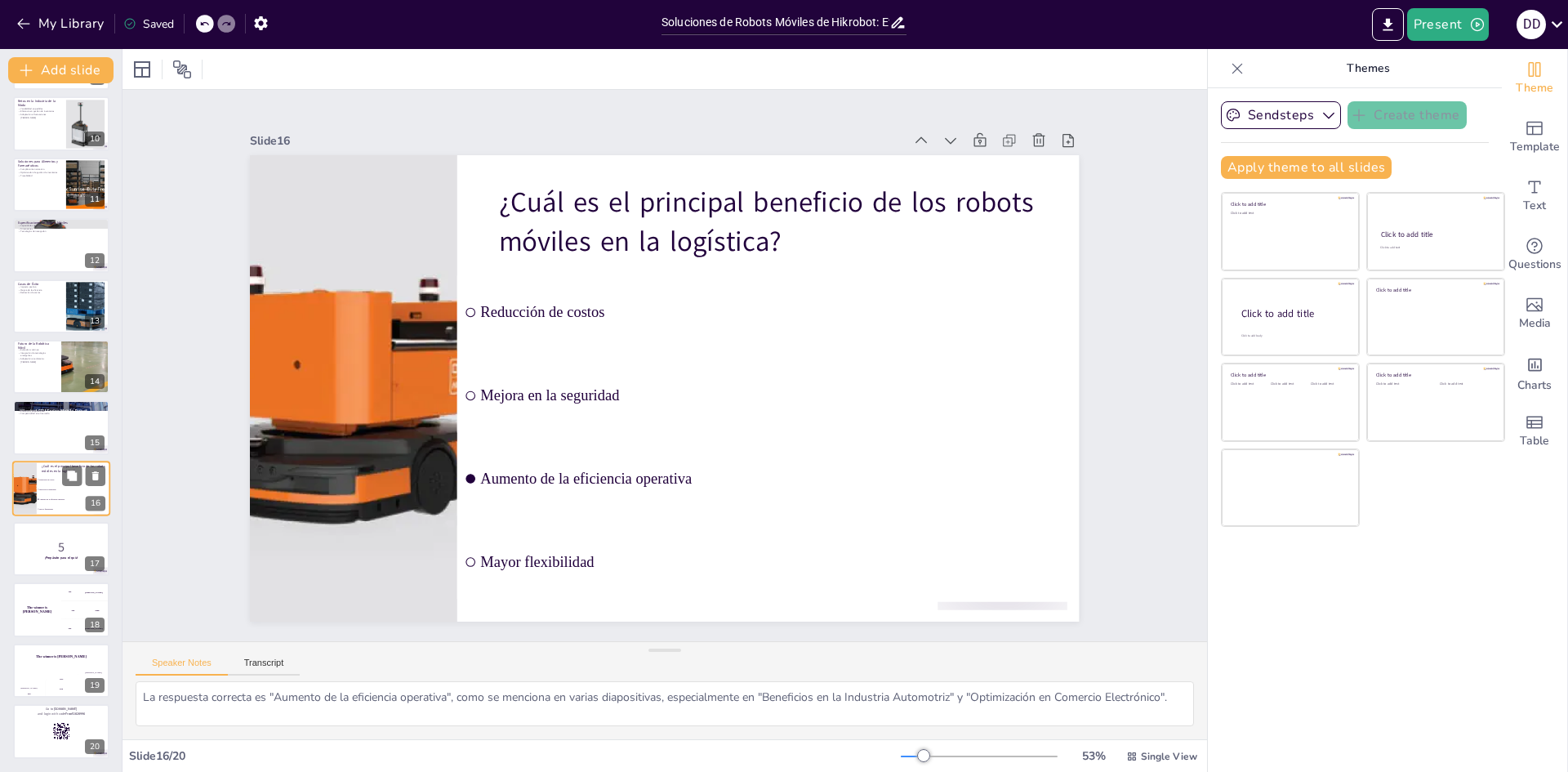
checkbox input "true"
click at [38, 551] on p "5" at bounding box center [61, 547] width 88 height 18
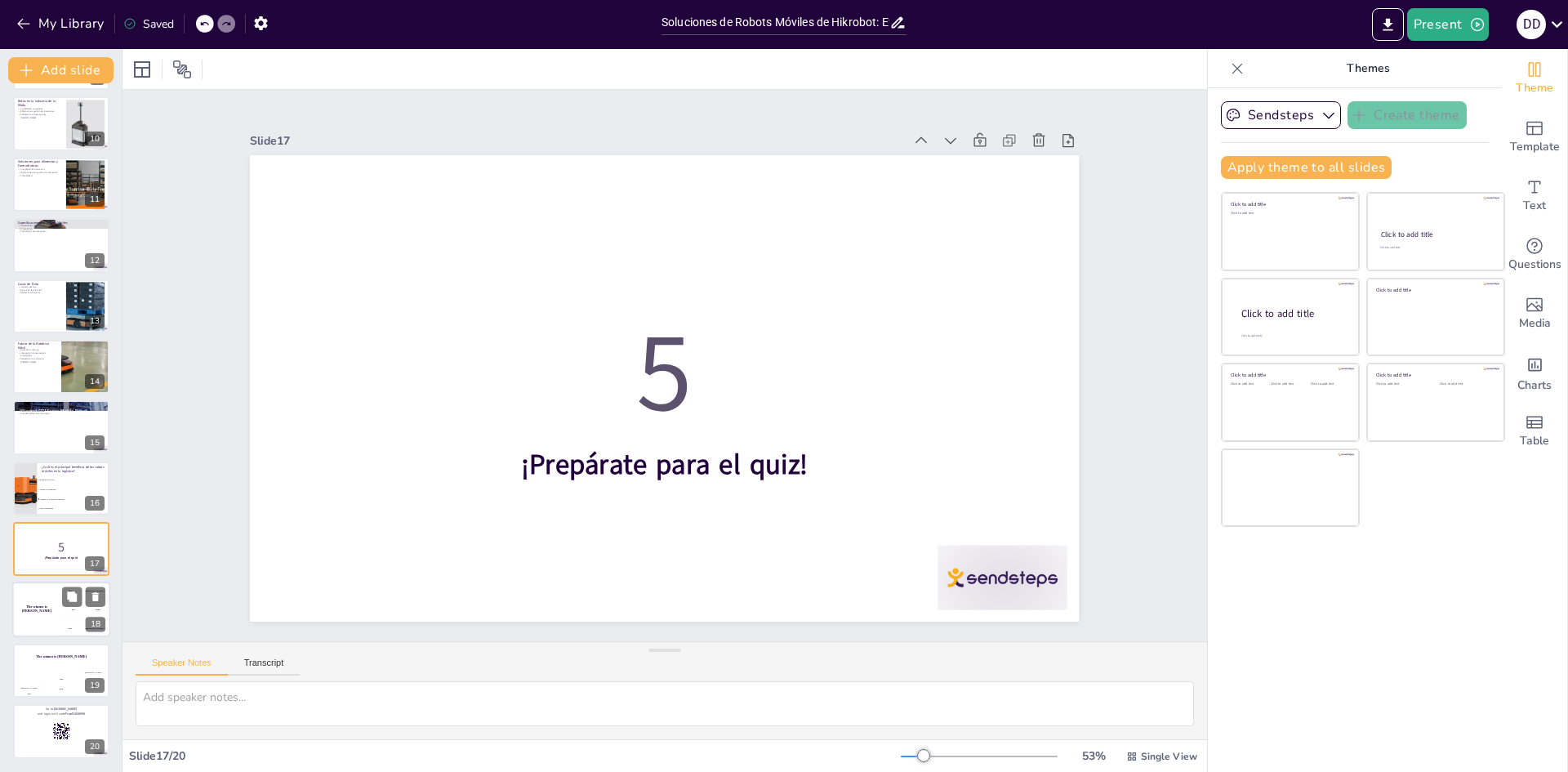
click at [37, 591] on div "The winner is [PERSON_NAME]" at bounding box center [36, 610] width 49 height 56
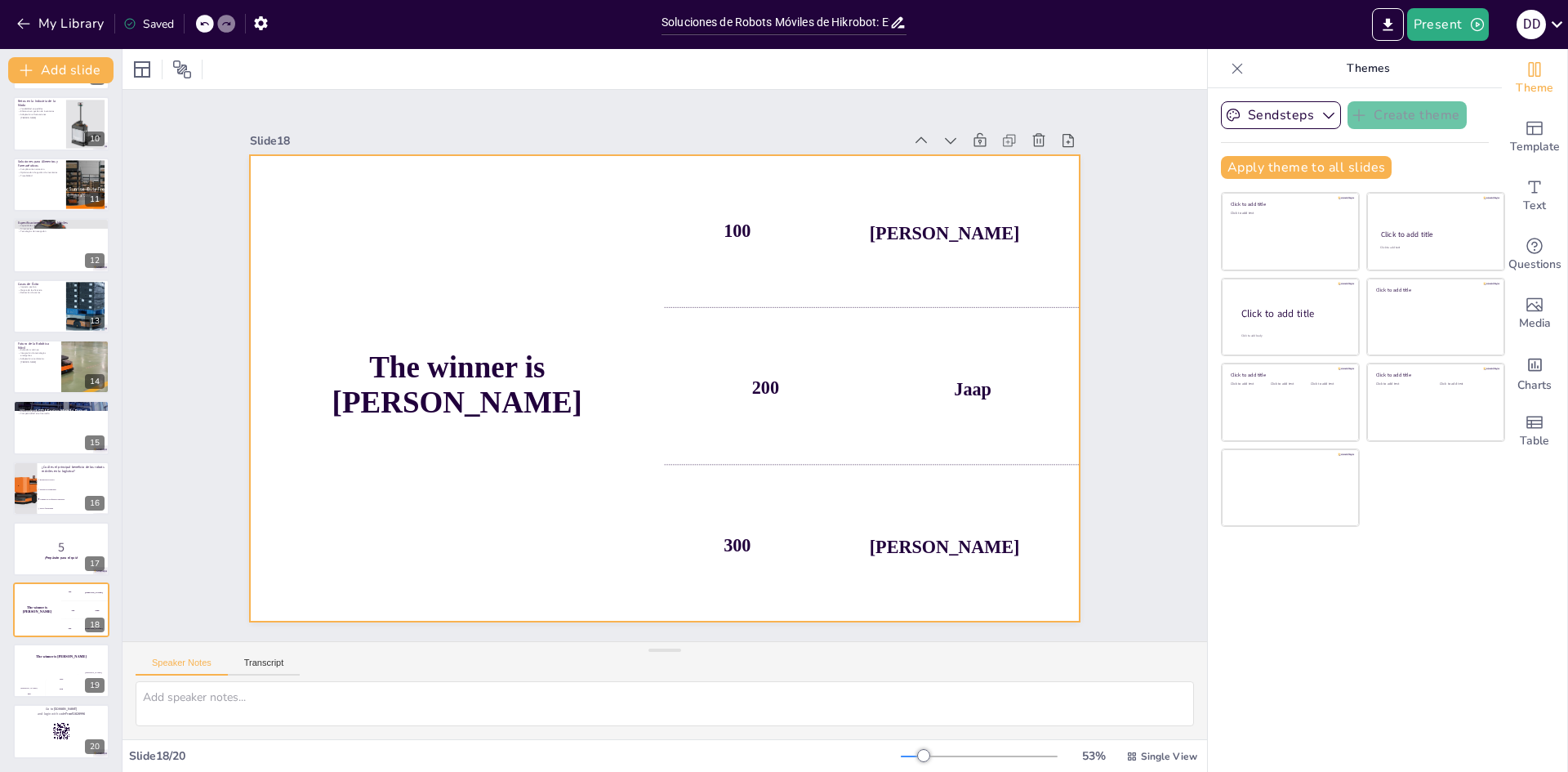
checkbox input "true"
